Goal: Information Seeking & Learning: Learn about a topic

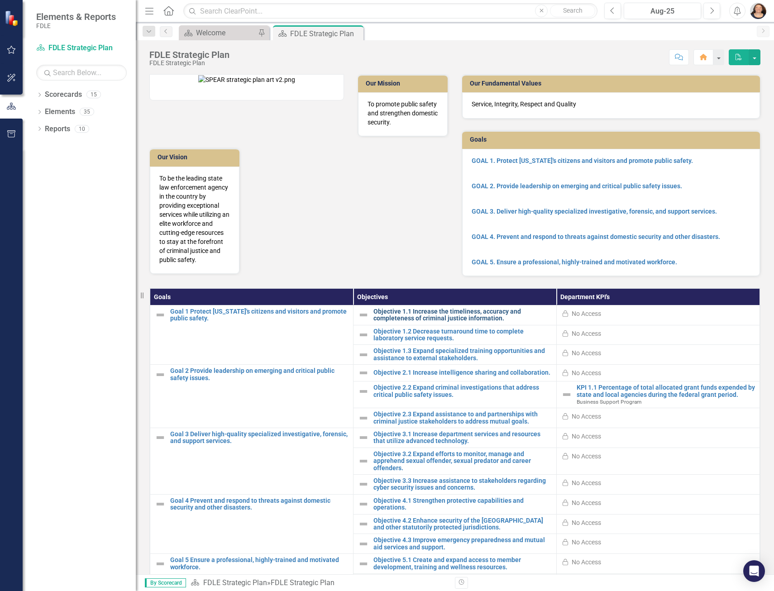
click at [437, 322] on link "Objective 1.1 Increase the timeliness, accuracy and completeness of criminal ju…" at bounding box center [462, 315] width 178 height 14
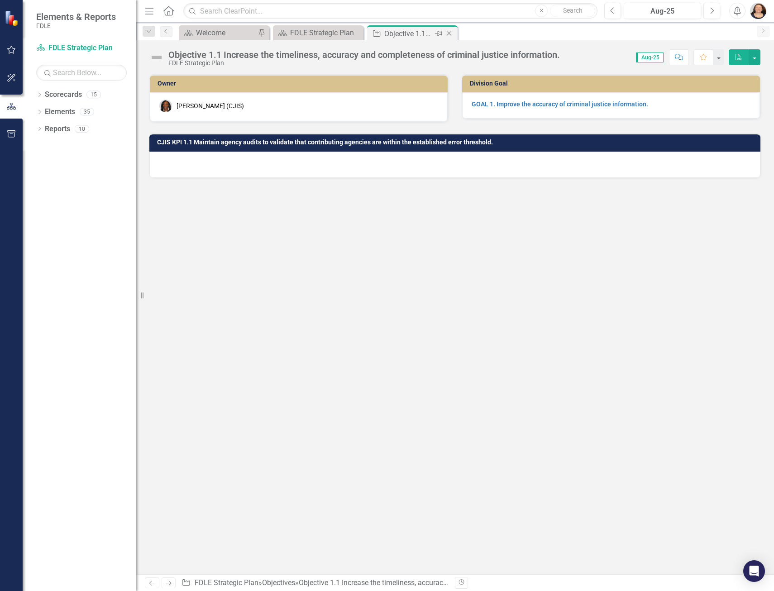
click at [451, 34] on icon "Close" at bounding box center [449, 33] width 9 height 7
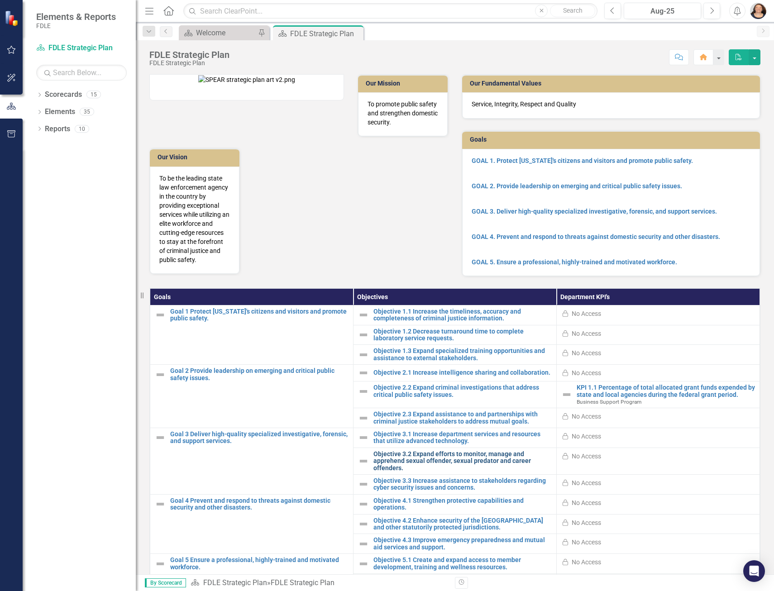
scroll to position [82, 0]
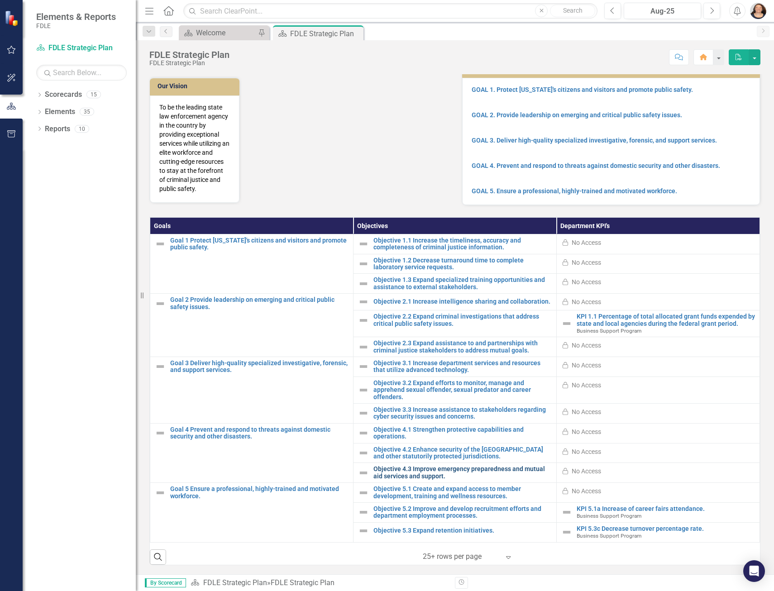
click at [421, 472] on link "Objective 4.3 Improve emergency preparedness and mutual aid services and suppor…" at bounding box center [462, 473] width 178 height 14
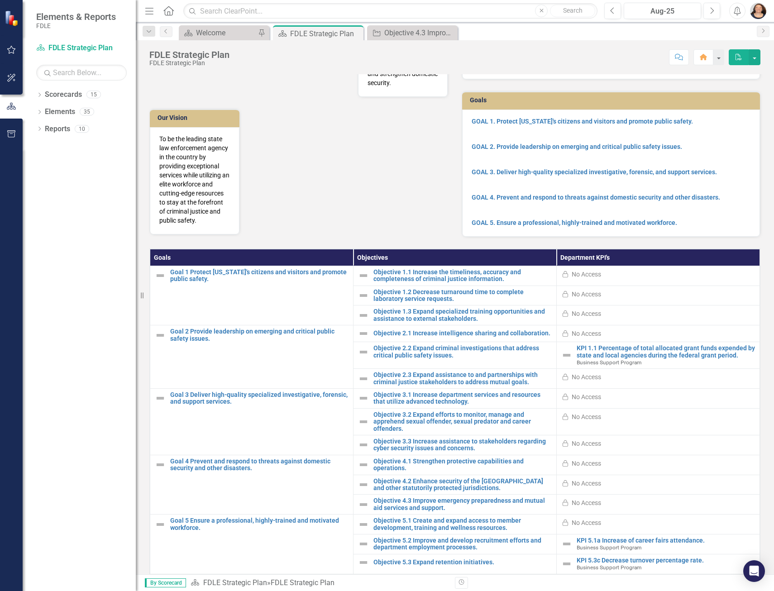
scroll to position [82, 0]
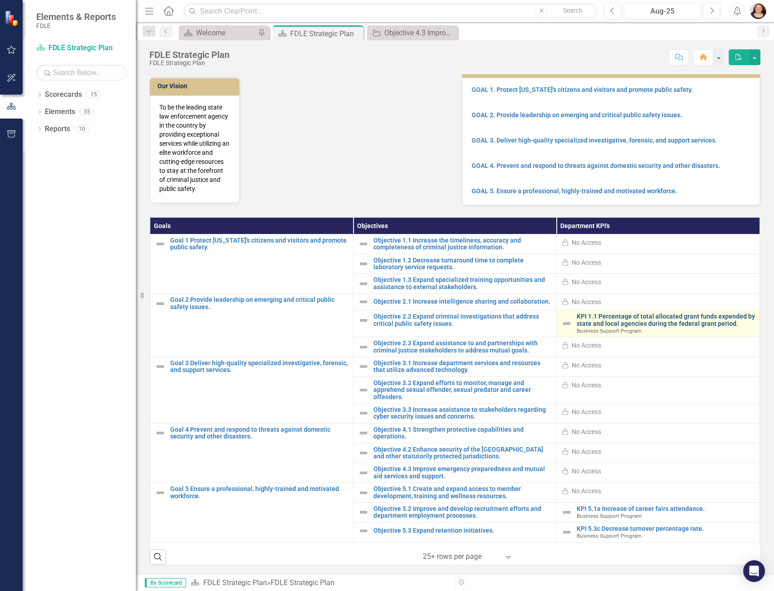
click at [654, 321] on link "KPI 1.1 Percentage of total allocated grant funds expended by state and local a…" at bounding box center [666, 320] width 178 height 14
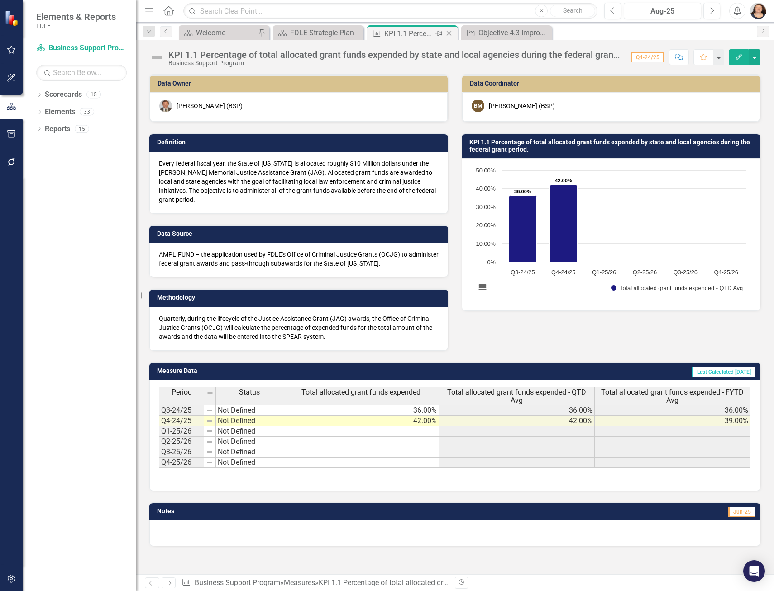
click at [452, 35] on icon "Close" at bounding box center [449, 33] width 9 height 7
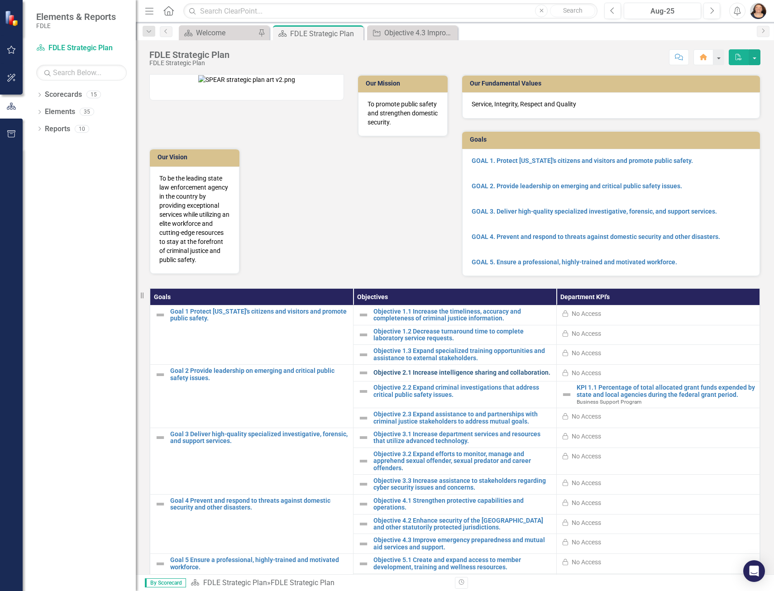
click at [433, 376] on link "Objective 2.1 Increase intelligence sharing and collaboration." at bounding box center [462, 372] width 178 height 7
click at [446, 398] on link "Objective 2.2 Expand criminal investigations that address critical public safet…" at bounding box center [462, 391] width 178 height 14
click at [465, 398] on link "Objective 2.2 Expand criminal investigations that address critical public safet…" at bounding box center [462, 391] width 178 height 14
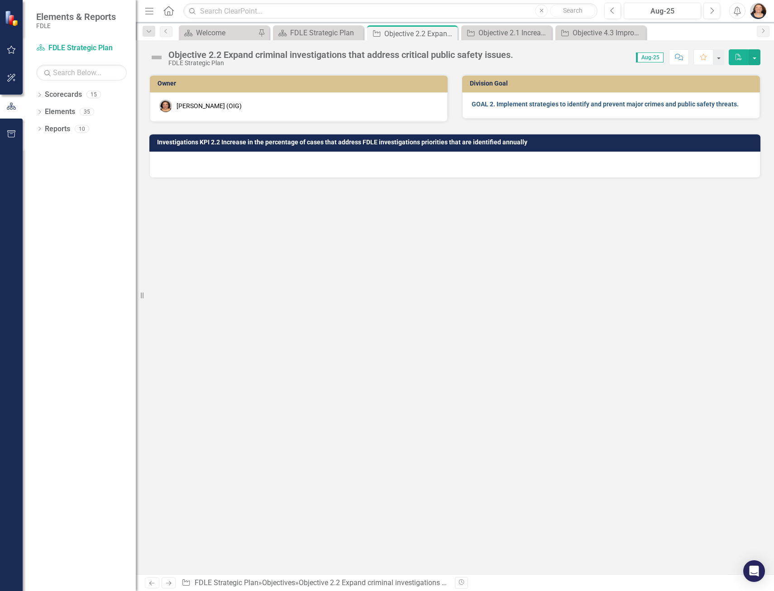
click at [488, 102] on strong "GOAL 2. Implement strategies to identify and prevent major crimes and public sa…" at bounding box center [605, 103] width 267 height 7
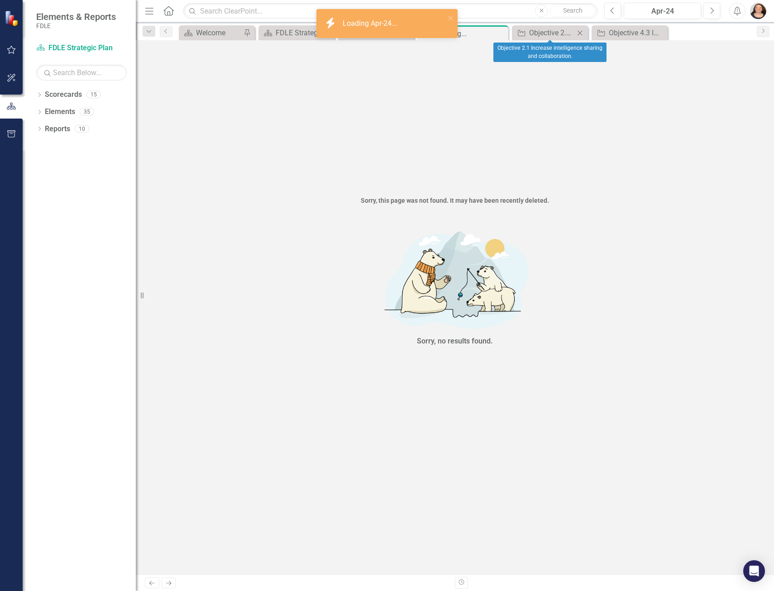
click at [579, 33] on icon at bounding box center [580, 32] width 5 height 5
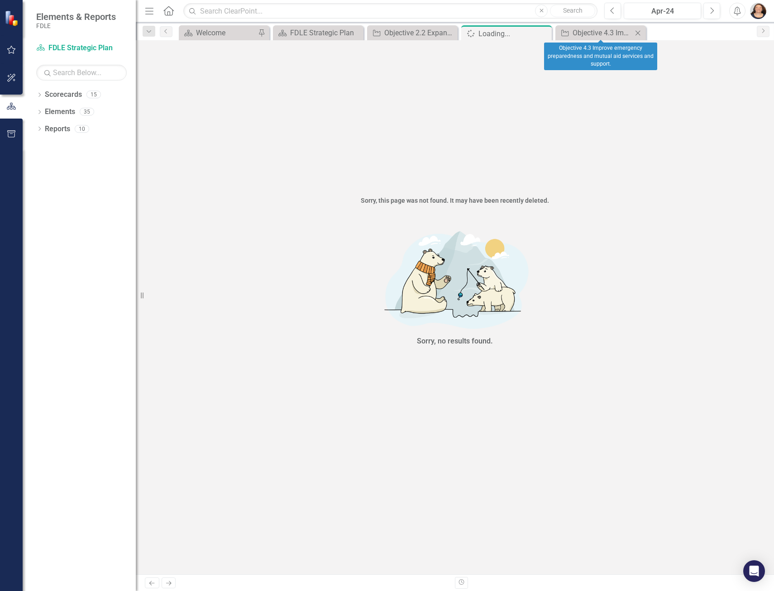
click at [636, 31] on icon "Close" at bounding box center [637, 32] width 9 height 7
click at [545, 34] on icon "Close" at bounding box center [543, 33] width 9 height 7
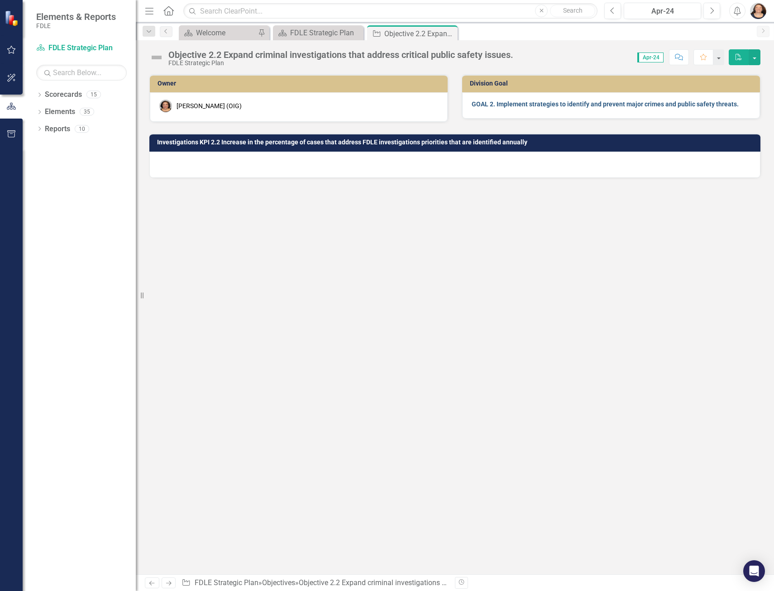
click at [509, 103] on strong "GOAL 2. Implement strategies to identify and prevent major crimes and public sa…" at bounding box center [605, 103] width 267 height 7
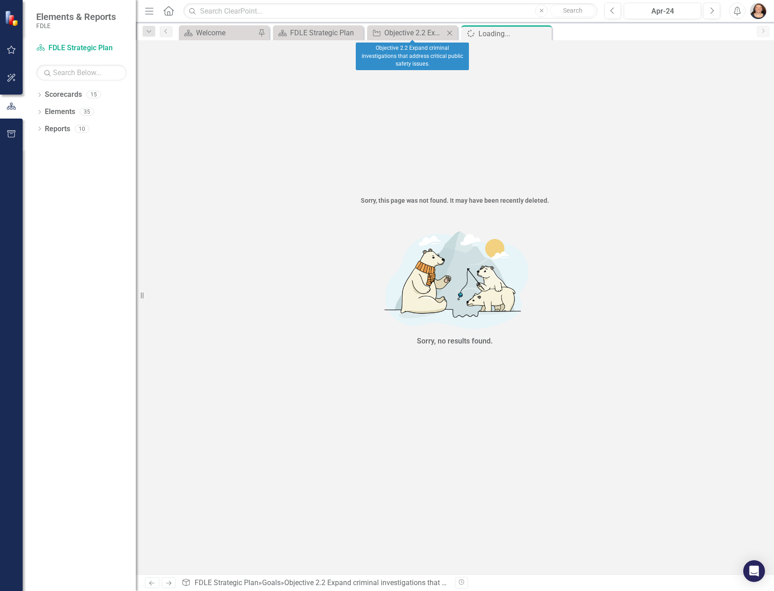
click at [452, 32] on icon "Close" at bounding box center [449, 32] width 9 height 7
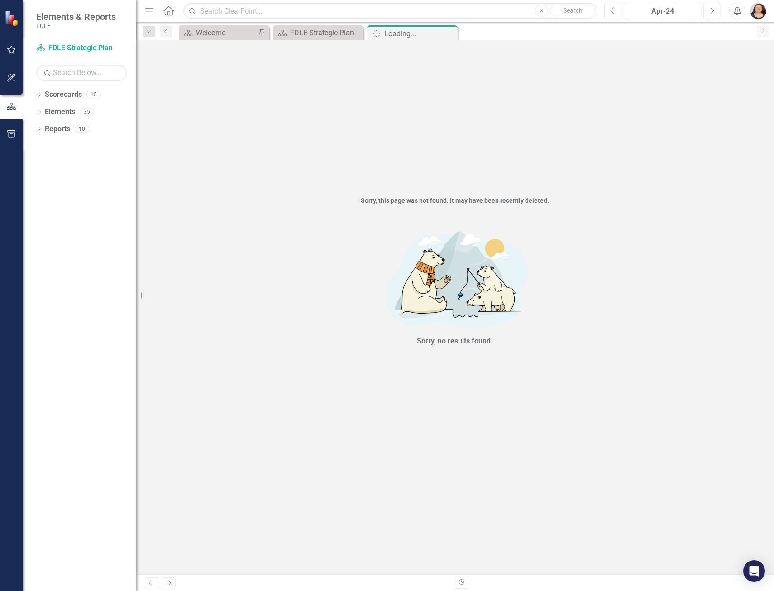
click at [0, 0] on icon "Close" at bounding box center [0, 0] width 0 height 0
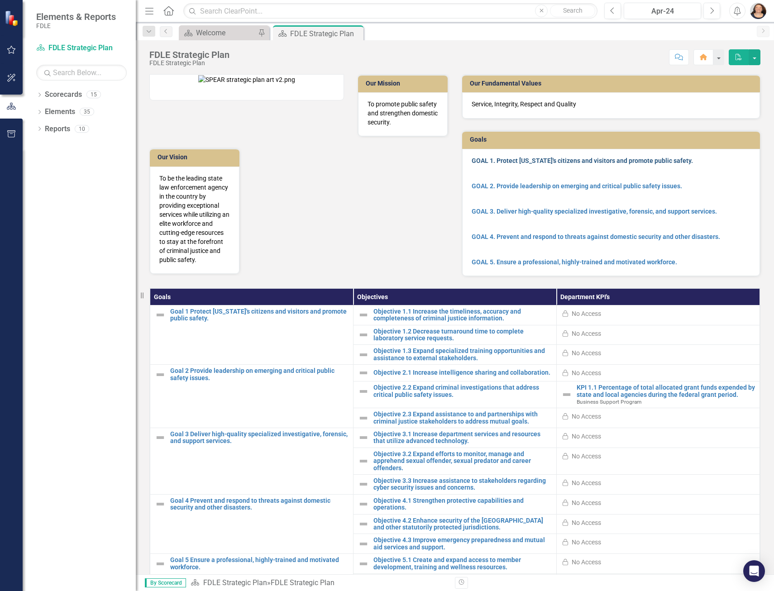
click at [511, 157] on link "GOAL 1. Protect [US_STATE]'s citizens and visitors and promote public safety." at bounding box center [582, 160] width 221 height 7
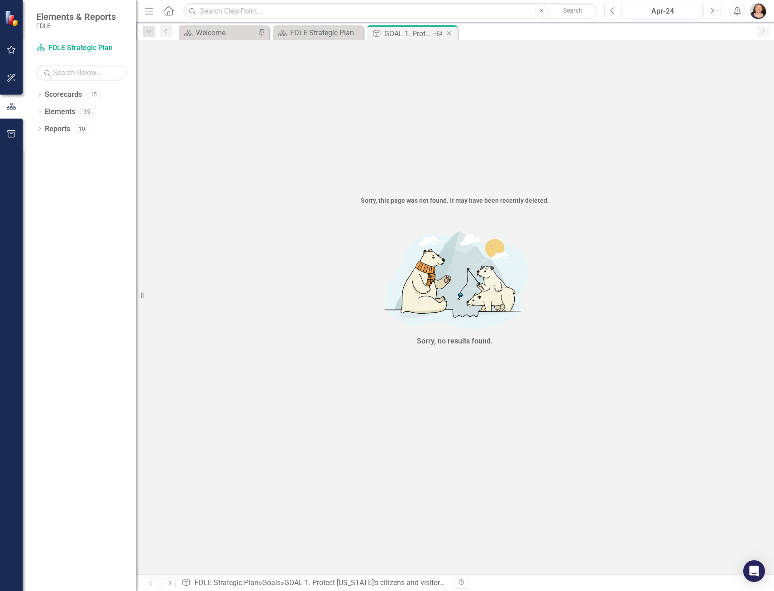
click at [447, 32] on icon at bounding box center [449, 33] width 5 height 5
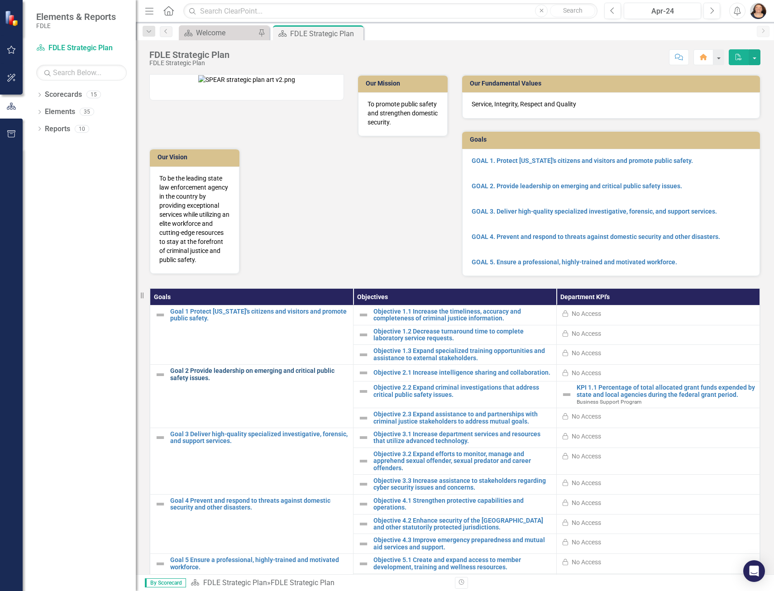
click at [190, 382] on link "Goal 2 Provide leadership on emerging and critical public safety issues." at bounding box center [259, 375] width 178 height 14
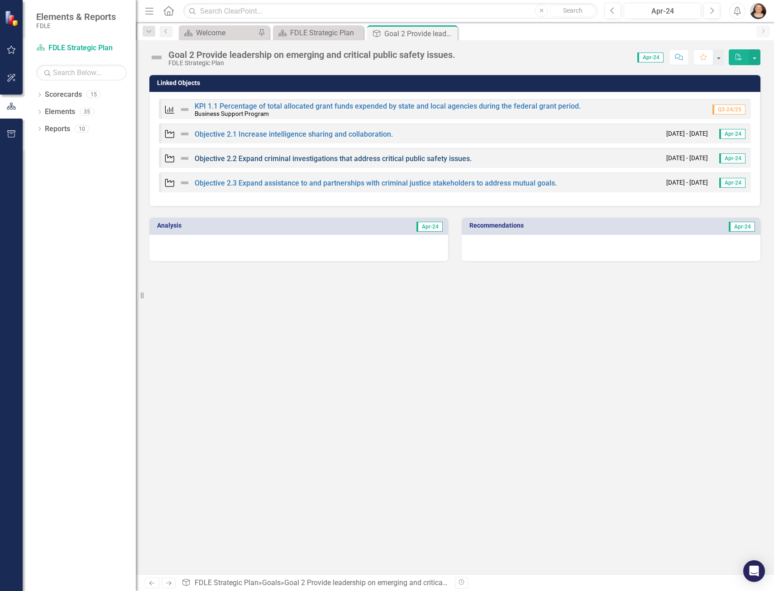
click at [261, 161] on link "Objective 2.2 Expand criminal investigations that address critical public safet…" at bounding box center [333, 158] width 277 height 9
click at [281, 106] on link "KPI 1.1 Percentage of total allocated grant funds expended by state and local a…" at bounding box center [388, 106] width 386 height 9
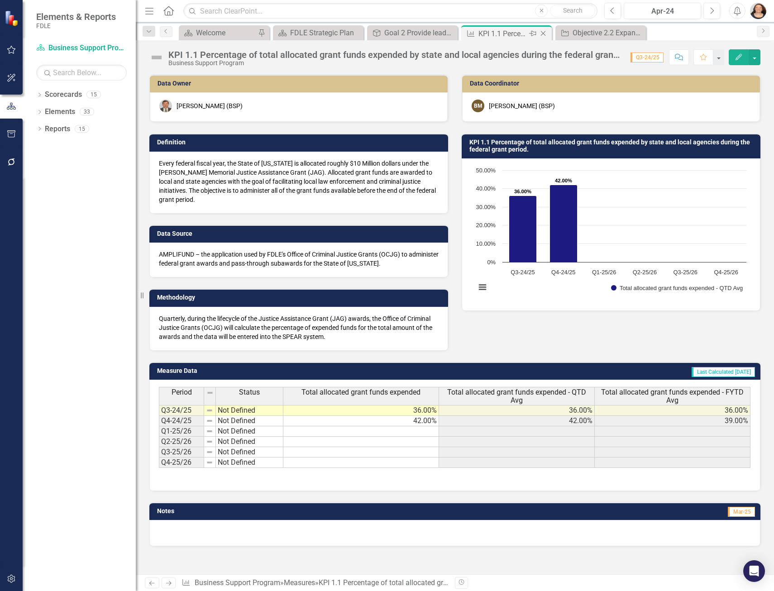
click at [544, 33] on icon at bounding box center [543, 33] width 5 height 5
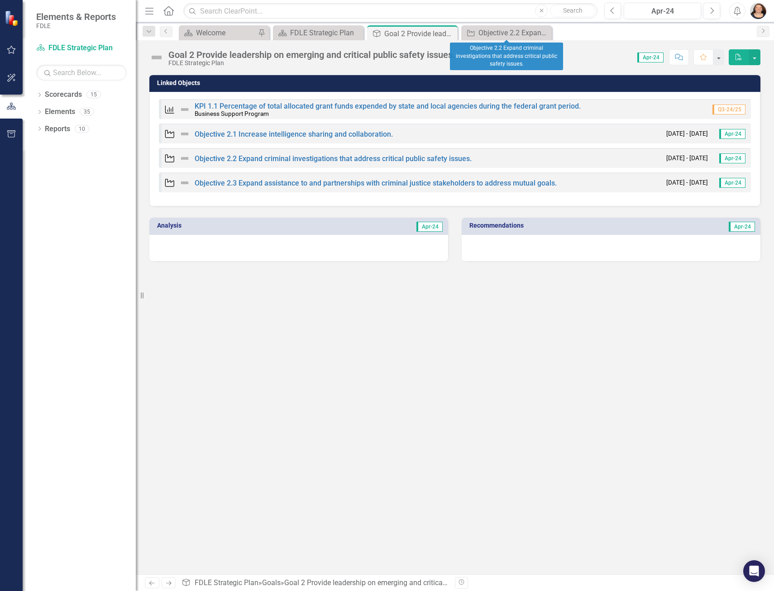
click at [0, 0] on icon at bounding box center [0, 0] width 0 height 0
click at [357, 354] on div "Linked Objects Measure KPI 1.1 Percentage of total allocated grant funds expend…" at bounding box center [455, 324] width 638 height 500
